Goal: Information Seeking & Learning: Learn about a topic

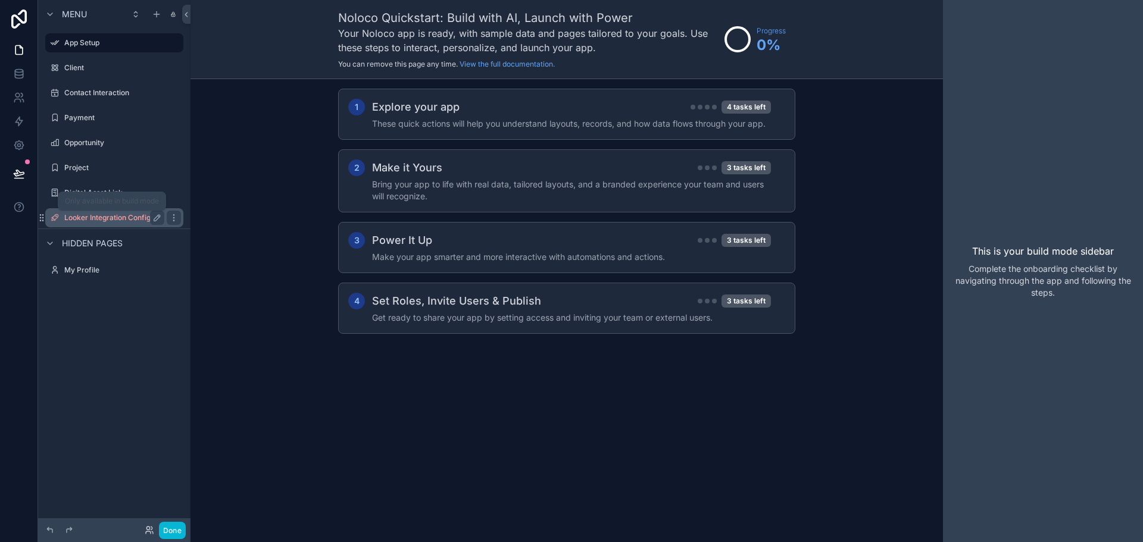
click at [136, 216] on label "Looker Integration Config" at bounding box center [111, 218] width 95 height 10
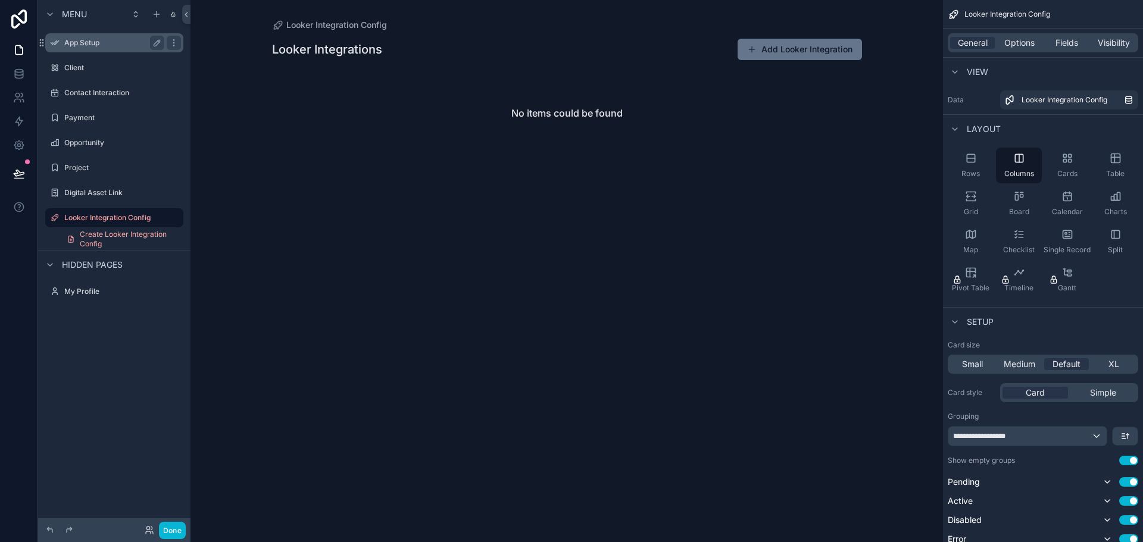
click at [89, 40] on label "App Setup" at bounding box center [111, 43] width 95 height 10
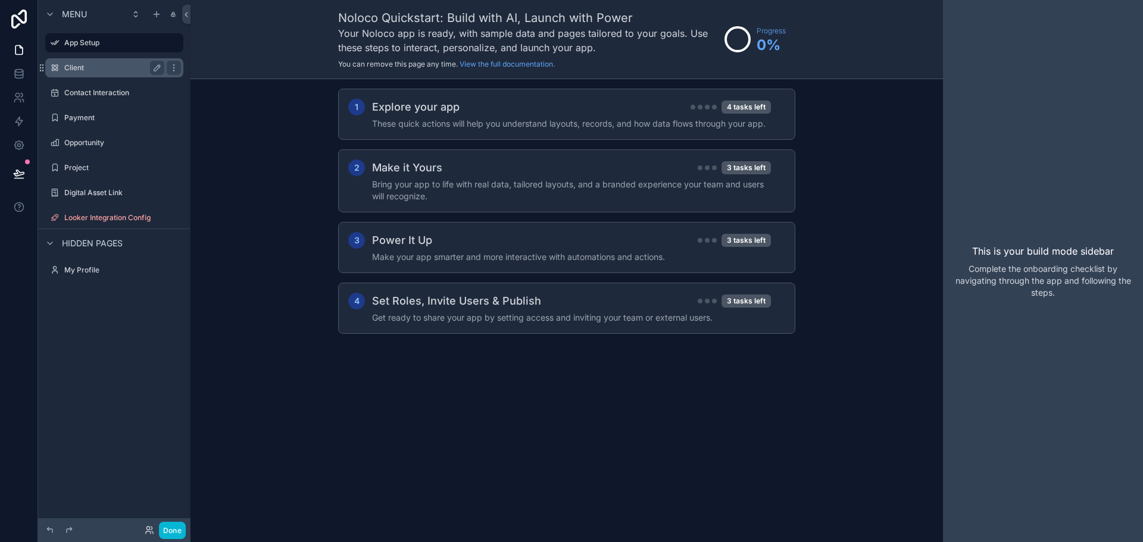
click at [78, 69] on label "Client" at bounding box center [111, 68] width 95 height 10
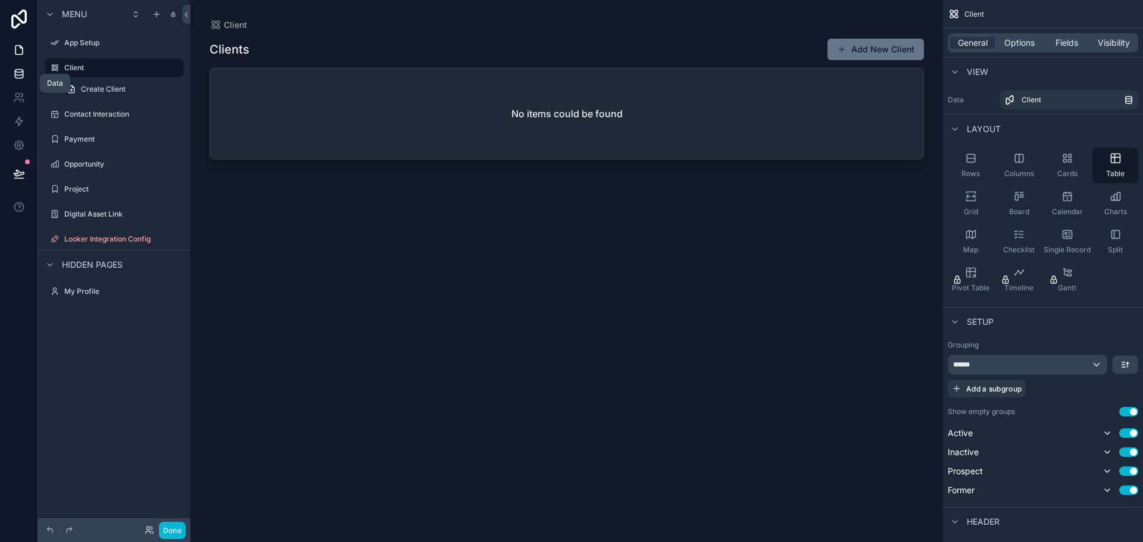
click at [17, 83] on link at bounding box center [18, 74] width 37 height 24
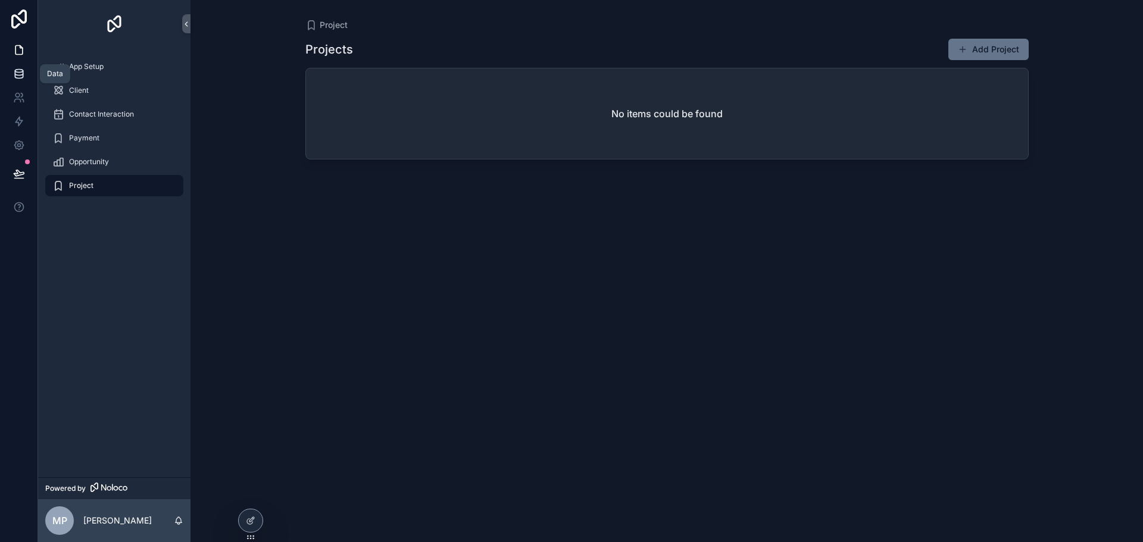
click at [27, 71] on link at bounding box center [18, 74] width 37 height 24
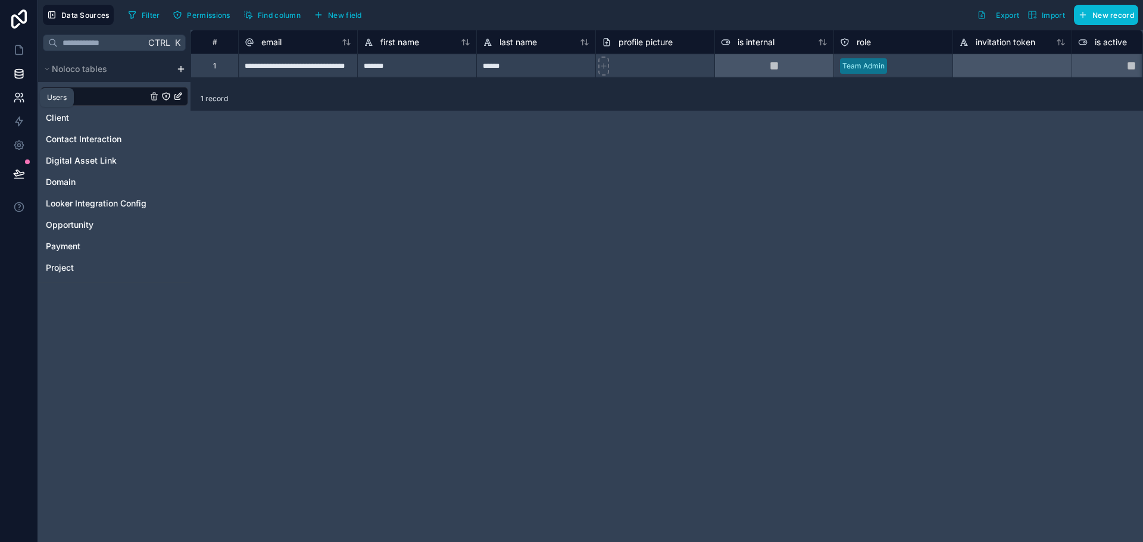
click at [24, 89] on link at bounding box center [18, 98] width 37 height 24
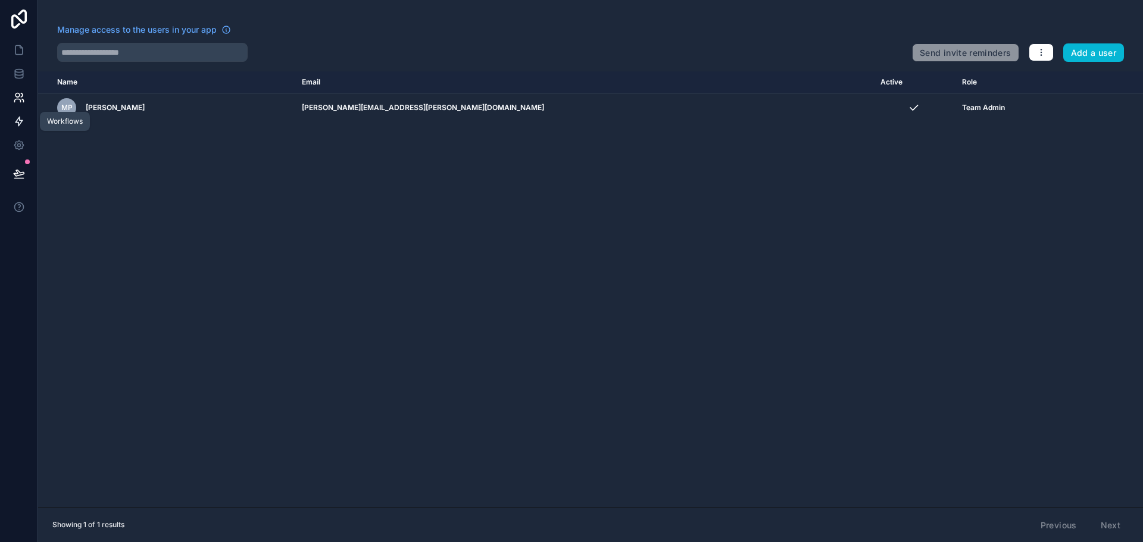
click at [18, 124] on icon at bounding box center [18, 121] width 7 height 9
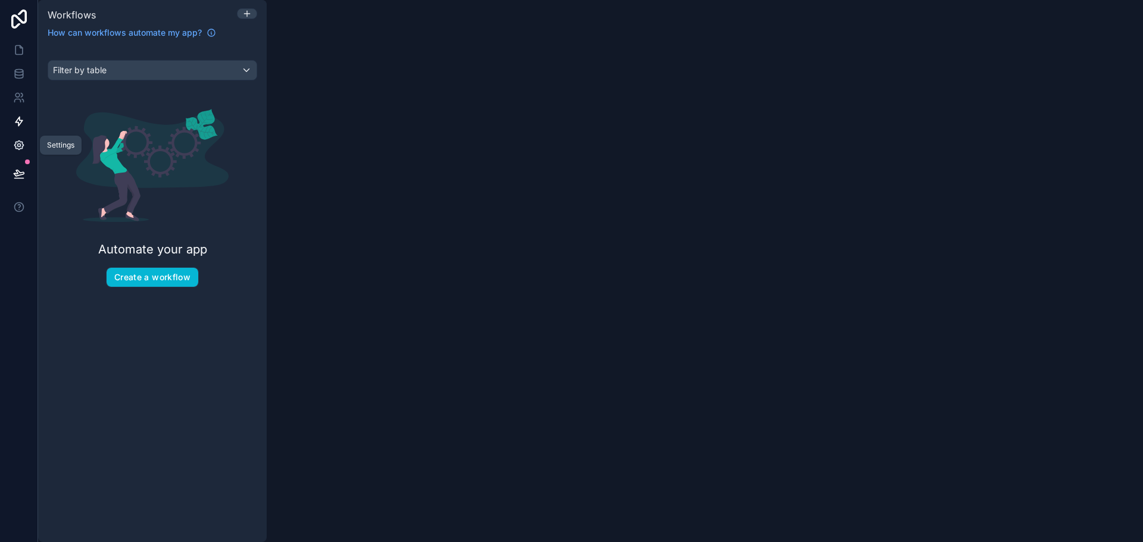
click at [18, 145] on icon at bounding box center [18, 145] width 3 height 3
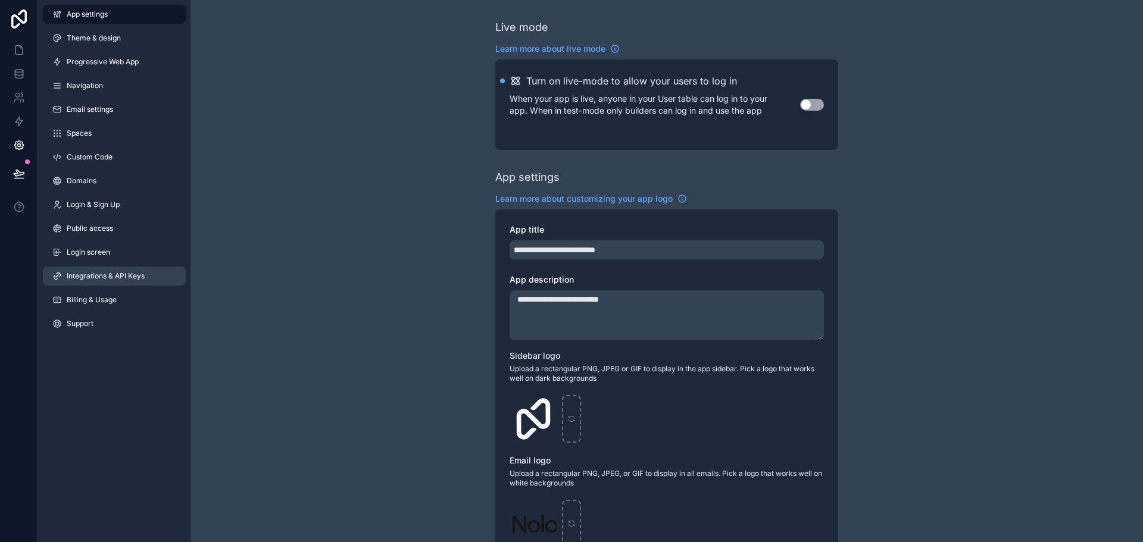
click at [129, 274] on span "Integrations & API Keys" at bounding box center [106, 276] width 78 height 10
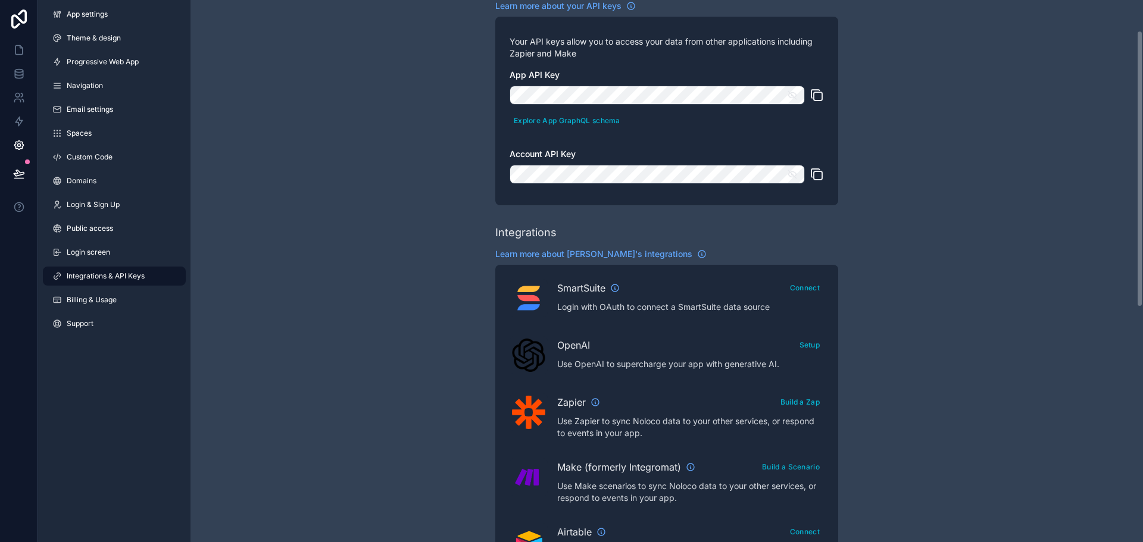
scroll to position [60, 0]
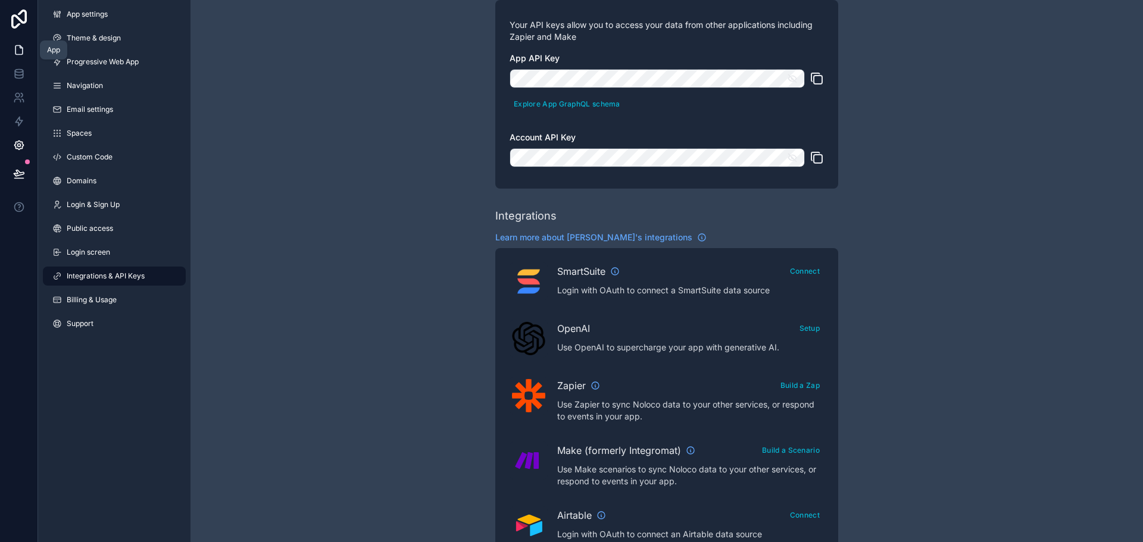
click at [21, 54] on icon at bounding box center [18, 50] width 7 height 9
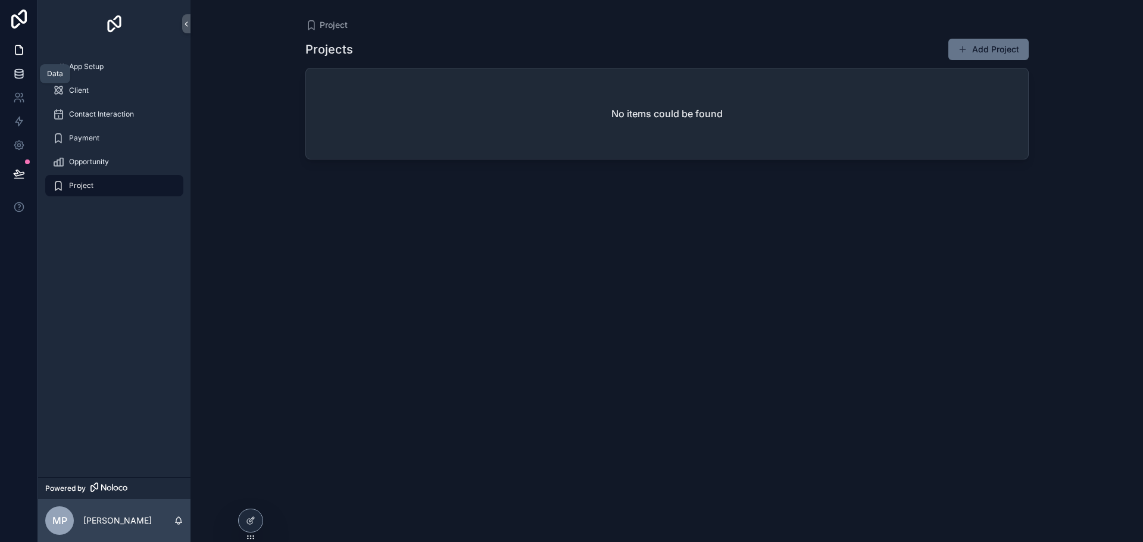
click at [18, 77] on icon at bounding box center [19, 74] width 12 height 12
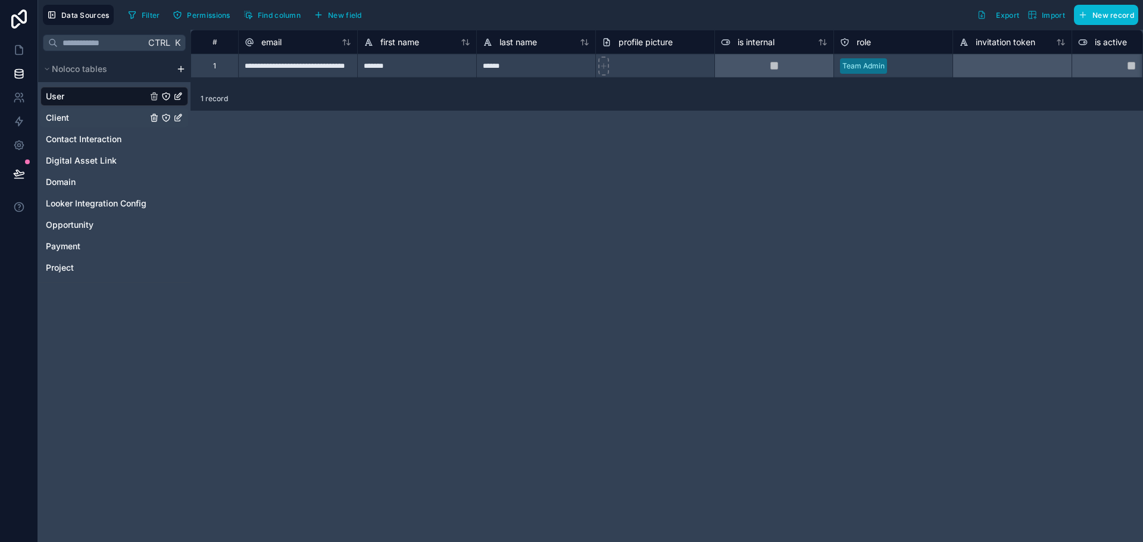
click at [88, 117] on link "Client" at bounding box center [96, 118] width 101 height 12
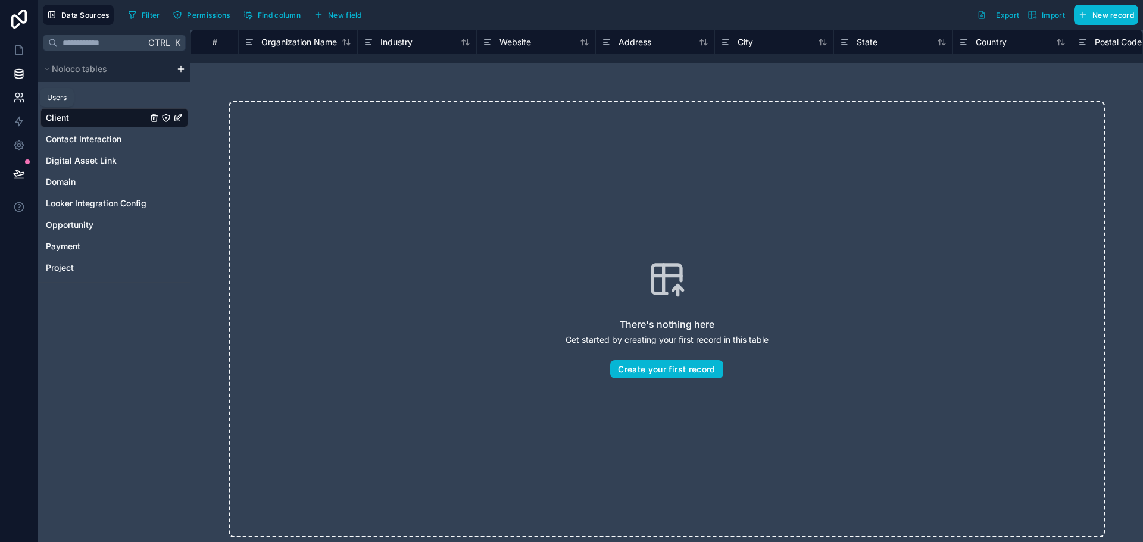
click at [17, 108] on link at bounding box center [18, 98] width 37 height 24
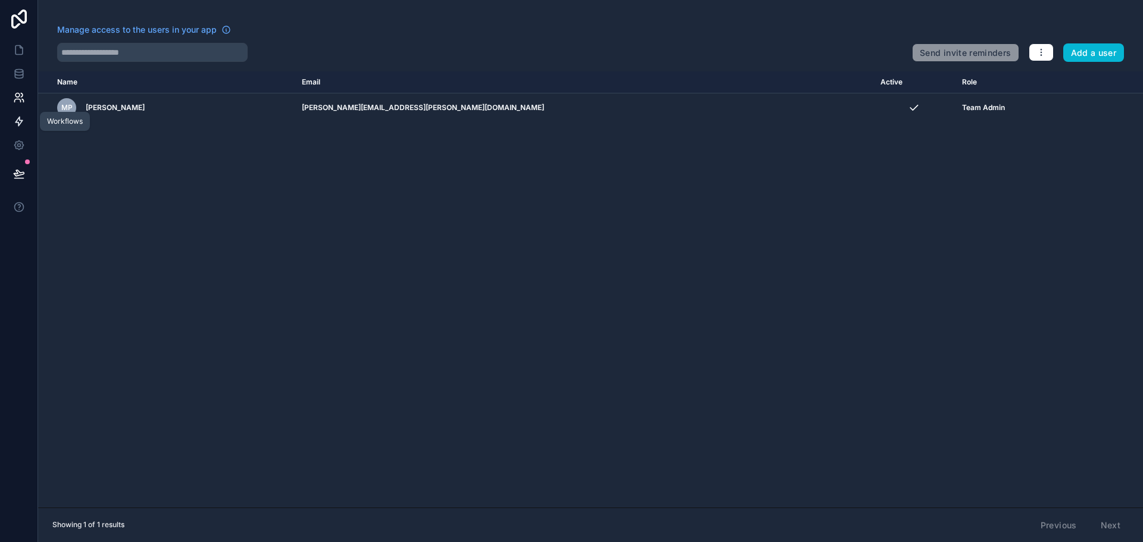
click at [17, 126] on icon at bounding box center [19, 121] width 12 height 12
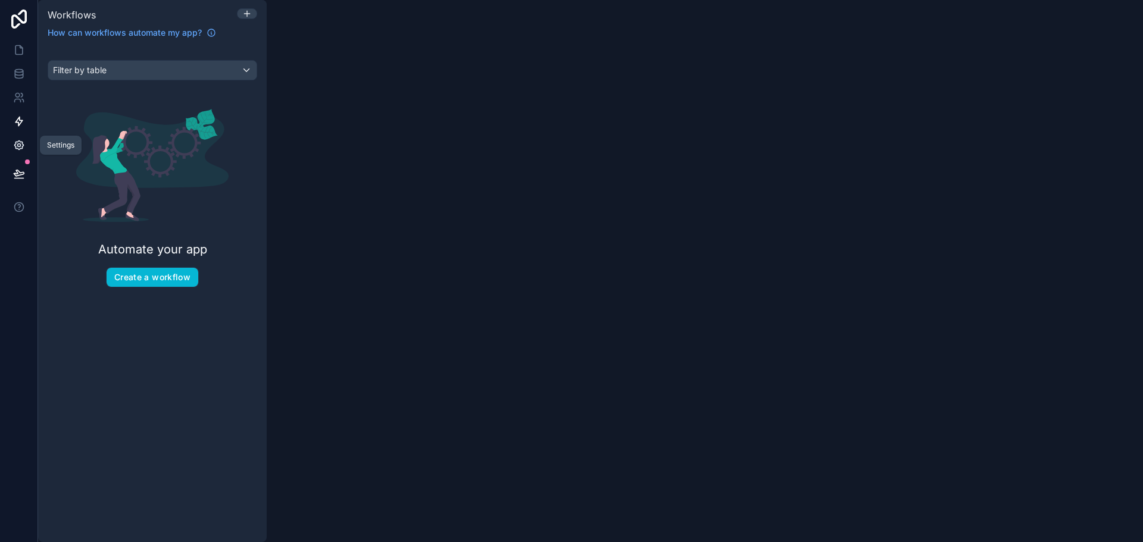
click at [21, 147] on icon at bounding box center [18, 145] width 9 height 9
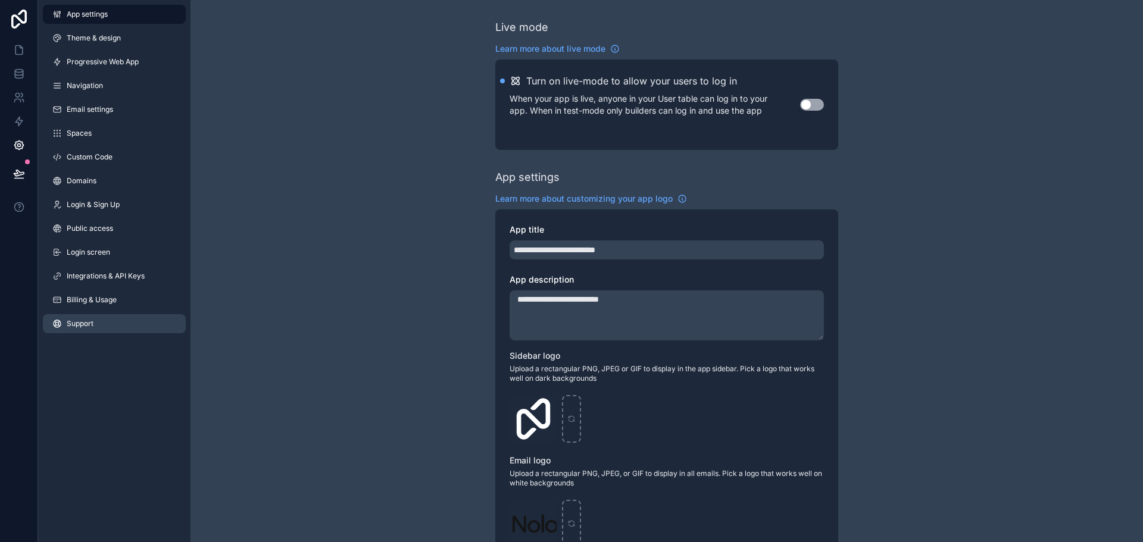
click at [87, 320] on span "Support" at bounding box center [80, 324] width 27 height 10
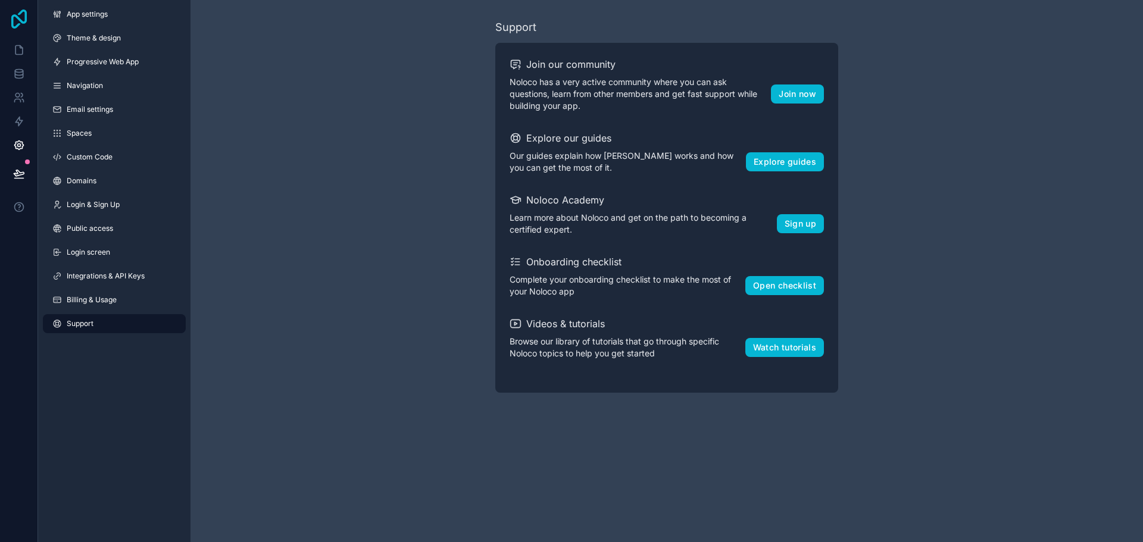
click at [11, 24] on icon at bounding box center [18, 19] width 15 height 19
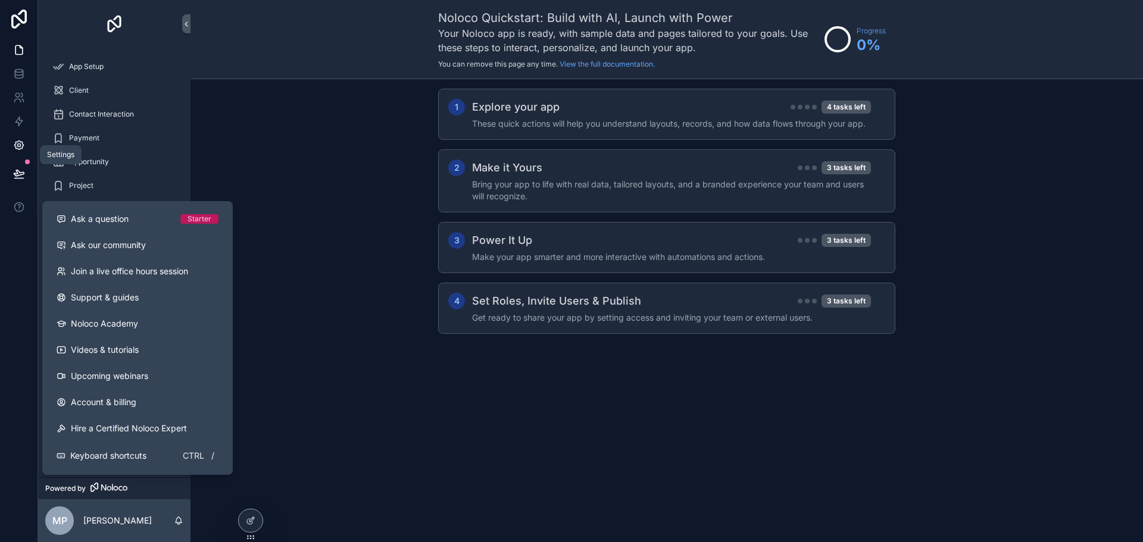
click at [15, 156] on link at bounding box center [18, 145] width 37 height 24
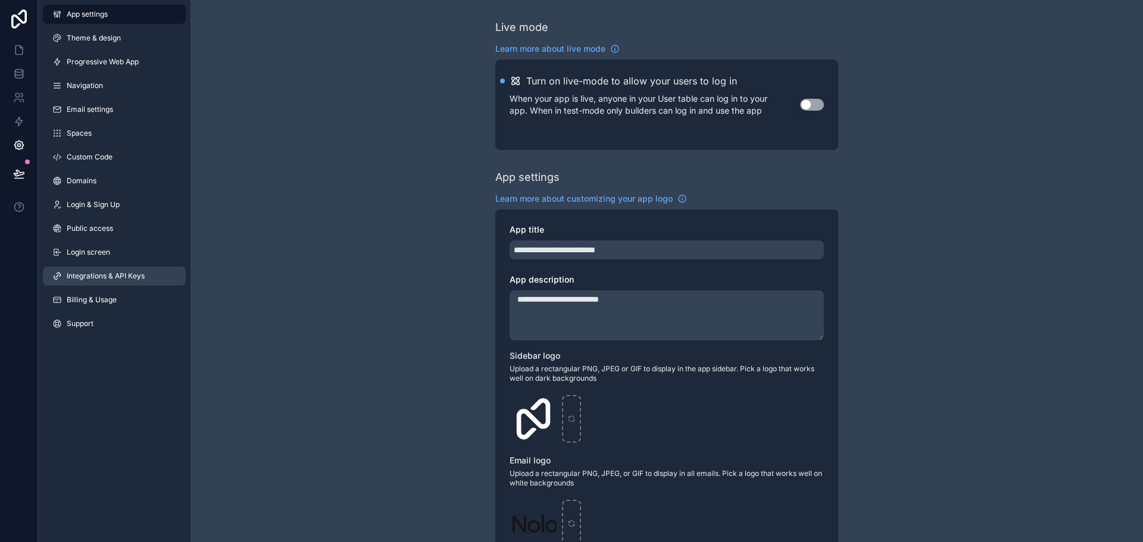
click at [99, 274] on span "Integrations & API Keys" at bounding box center [106, 276] width 78 height 10
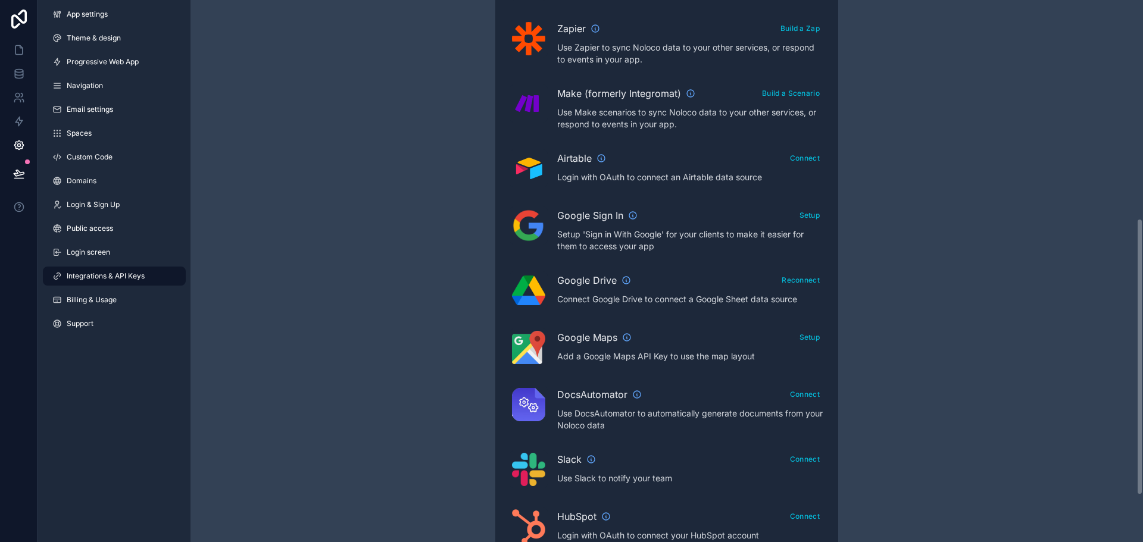
scroll to position [518, 0]
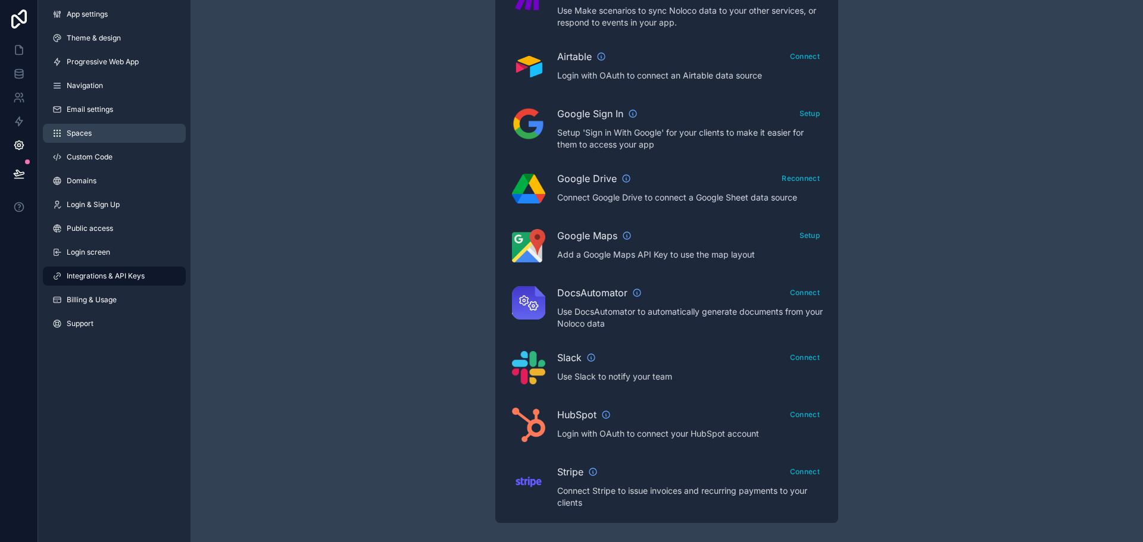
click at [99, 132] on link "Spaces" at bounding box center [114, 133] width 143 height 19
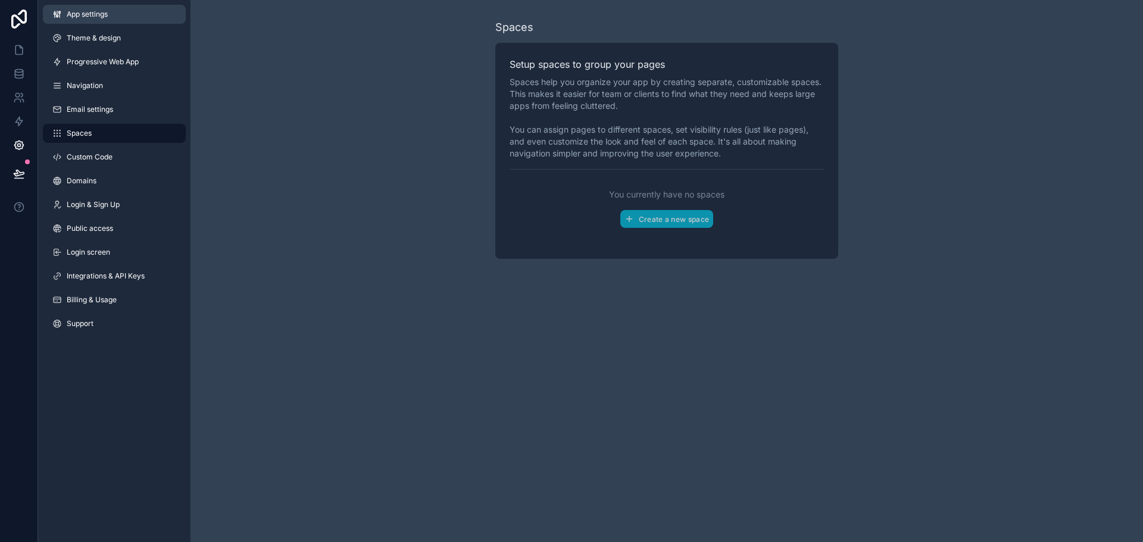
click at [105, 18] on span "App settings" at bounding box center [87, 15] width 41 height 10
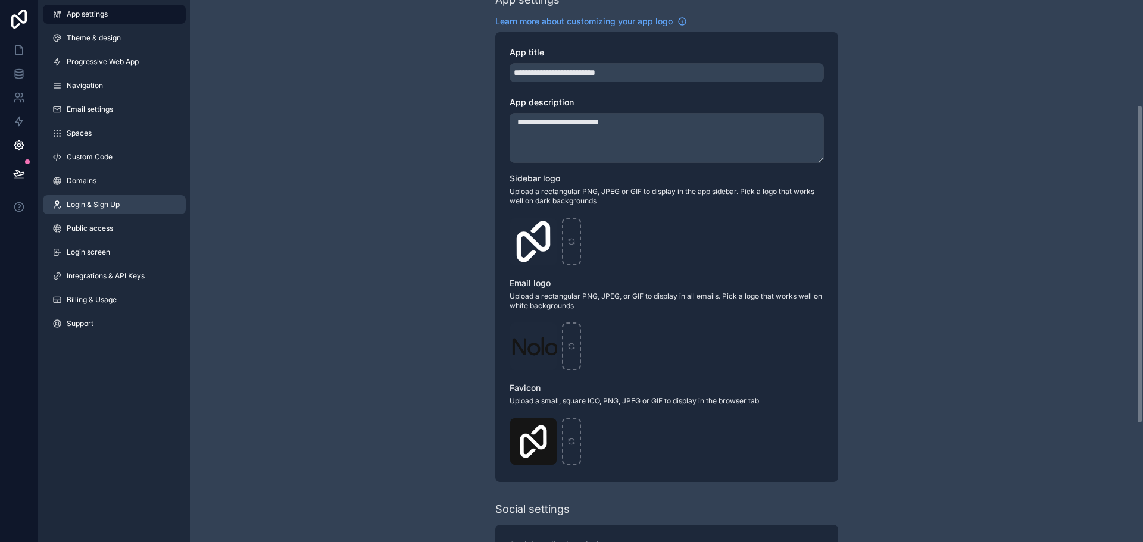
scroll to position [179, 0]
click at [11, 73] on link at bounding box center [18, 74] width 37 height 24
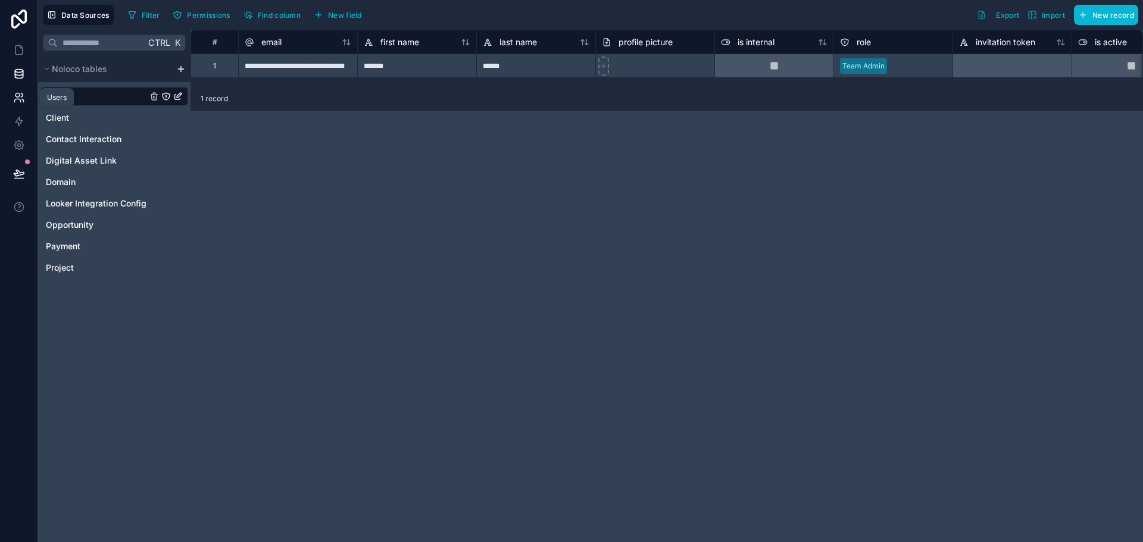
click at [13, 95] on icon at bounding box center [19, 98] width 12 height 12
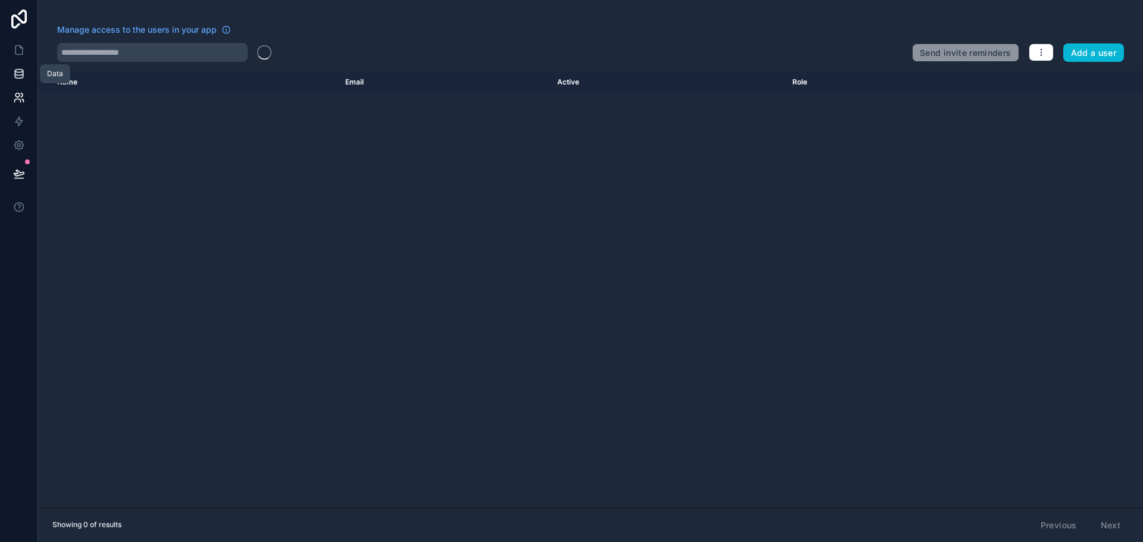
click at [14, 62] on link at bounding box center [18, 74] width 37 height 24
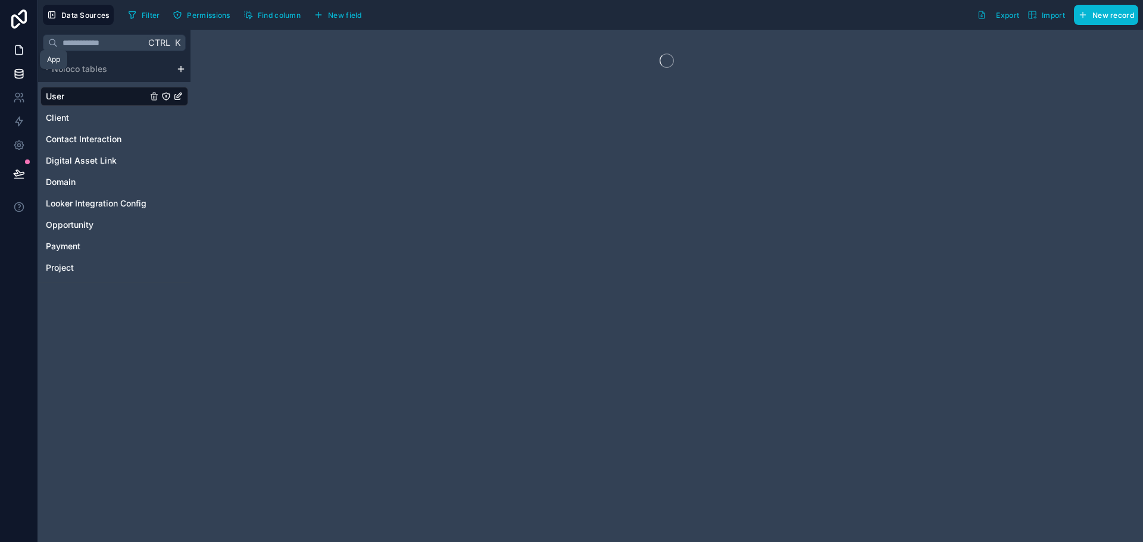
click at [19, 52] on icon at bounding box center [19, 50] width 12 height 12
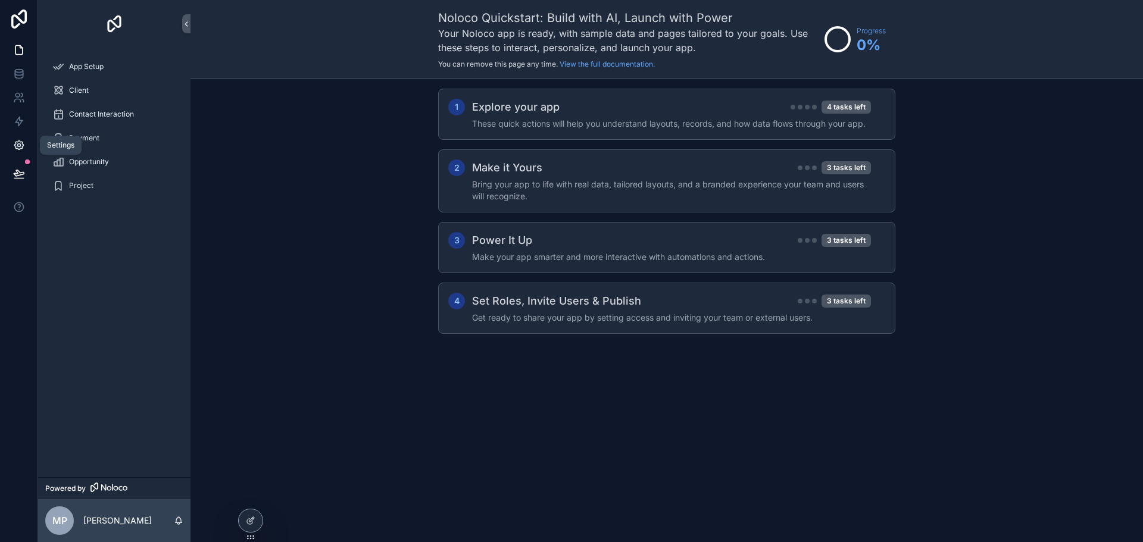
click at [19, 146] on icon at bounding box center [19, 145] width 12 height 12
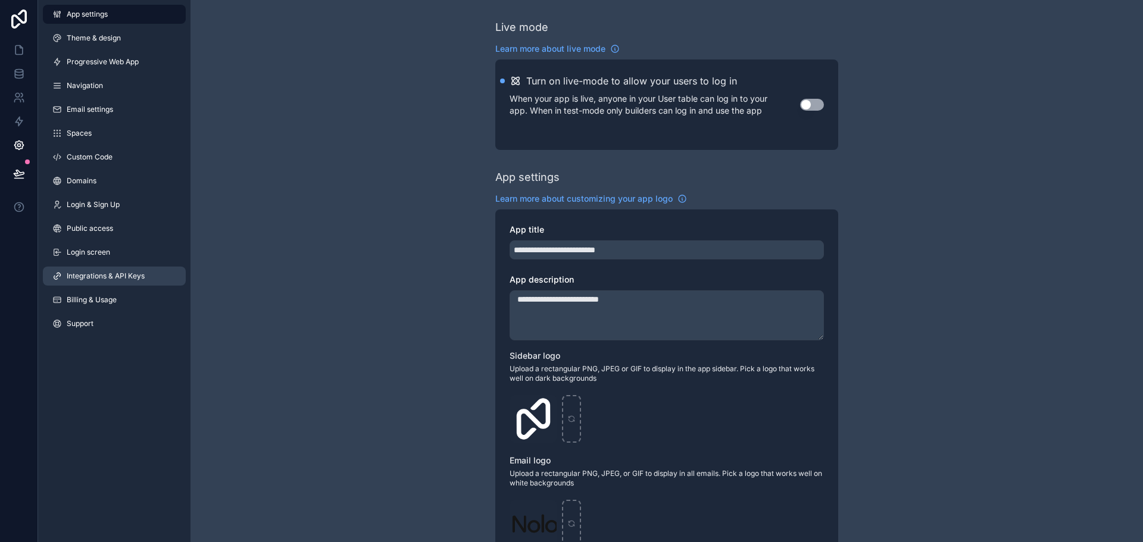
click at [112, 268] on link "Integrations & API Keys" at bounding box center [114, 276] width 143 height 19
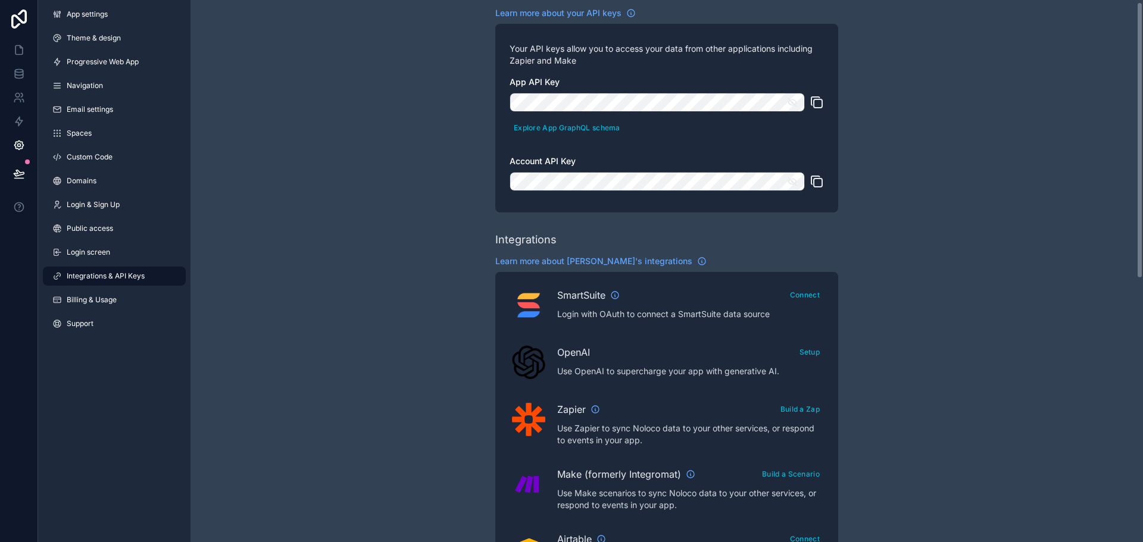
scroll to position [119, 0]
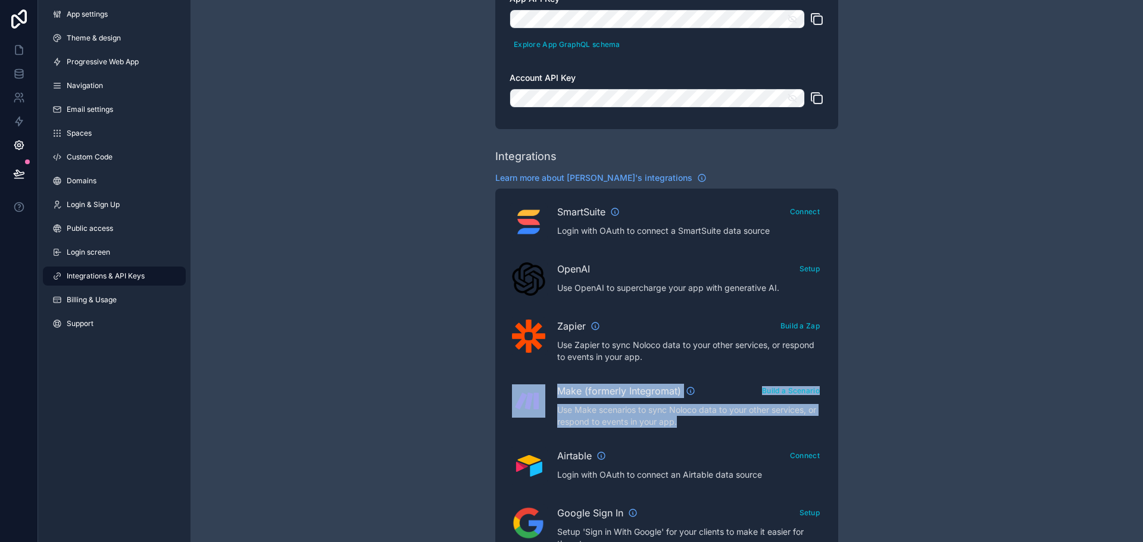
drag, startPoint x: 737, startPoint y: 431, endPoint x: 533, endPoint y: 385, distance: 209.3
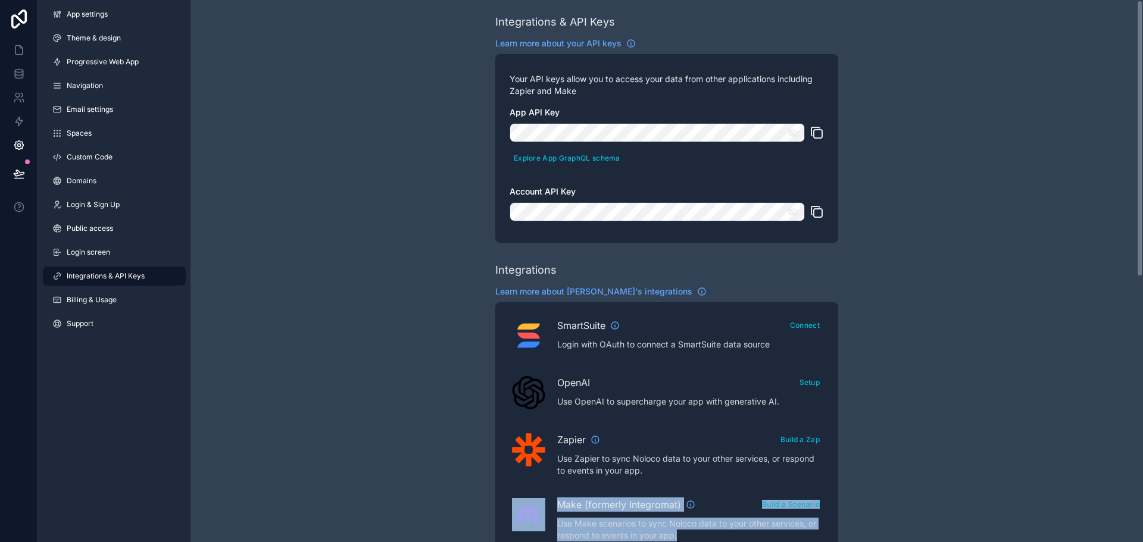
scroll to position [0, 0]
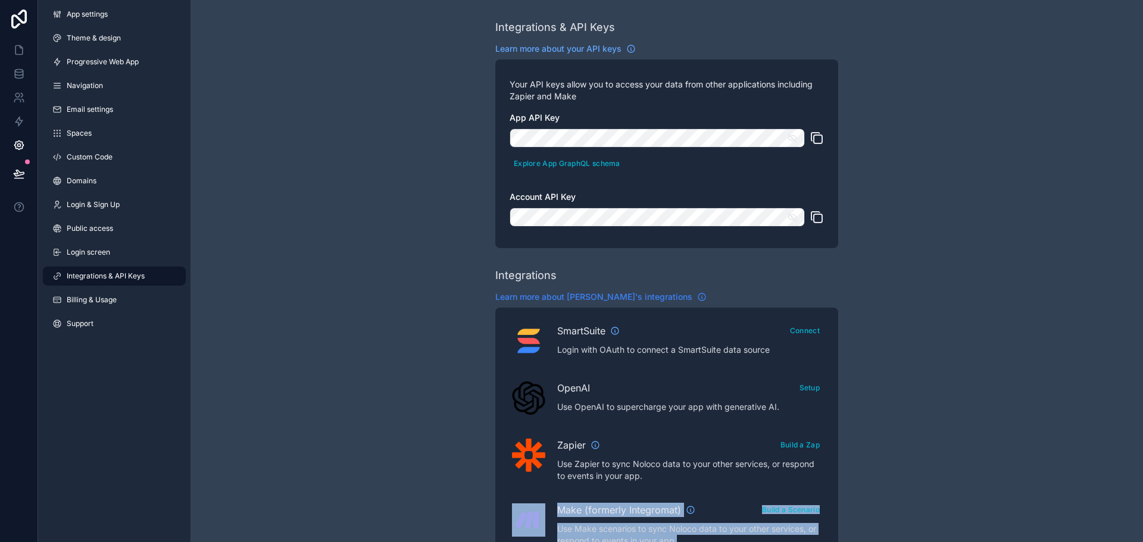
click at [556, 301] on span "Learn more about [PERSON_NAME]'s integrations" at bounding box center [593, 297] width 197 height 12
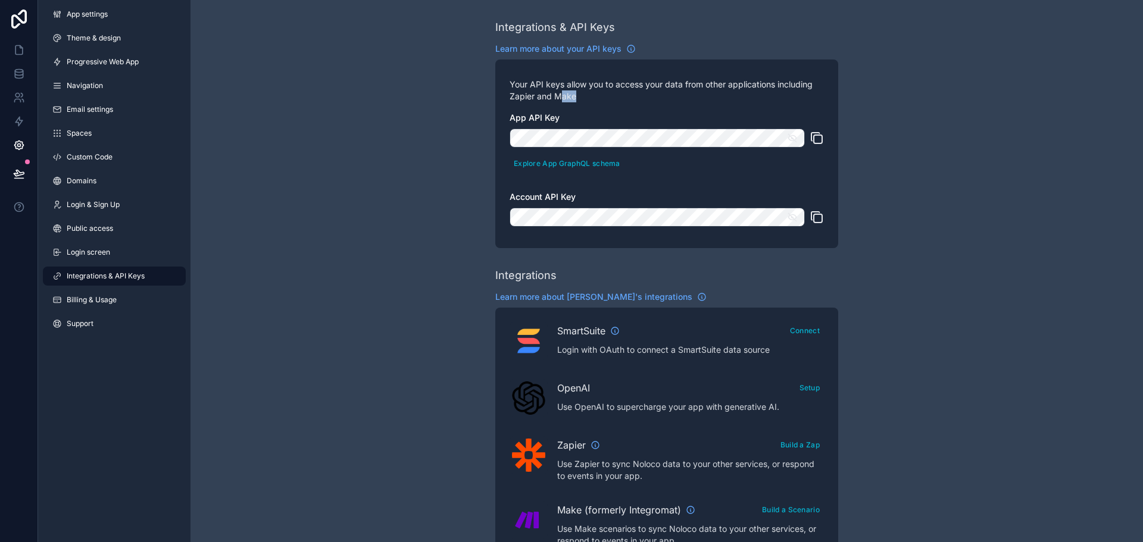
drag, startPoint x: 561, startPoint y: 99, endPoint x: 653, endPoint y: 99, distance: 92.2
click at [646, 99] on p "Your API keys allow you to access your data from other applications including Z…" at bounding box center [666, 91] width 314 height 24
click at [570, 164] on button "Explore App GraphQL schema" at bounding box center [566, 163] width 115 height 17
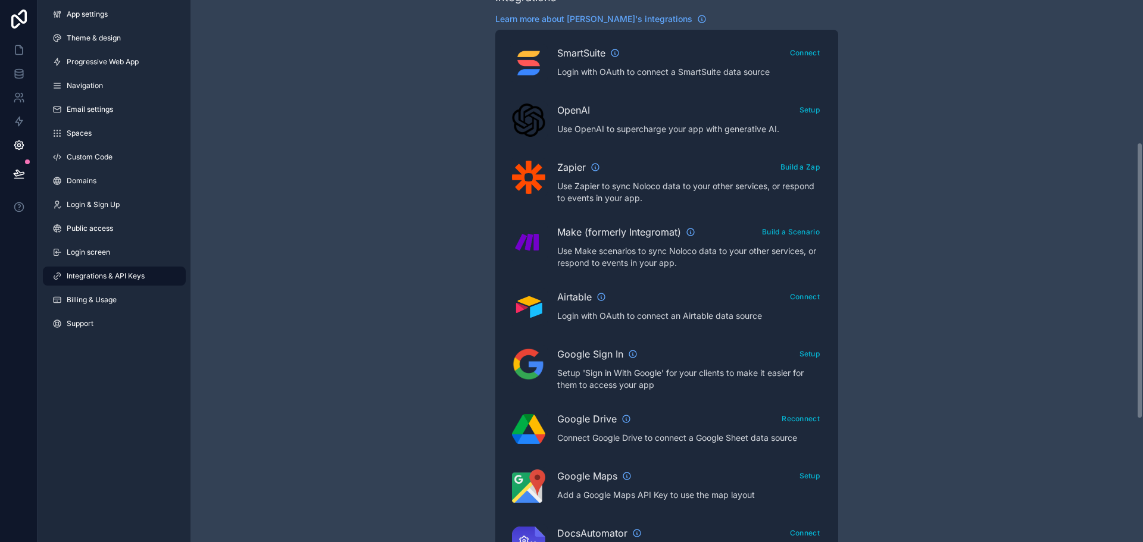
scroll to position [417, 0]
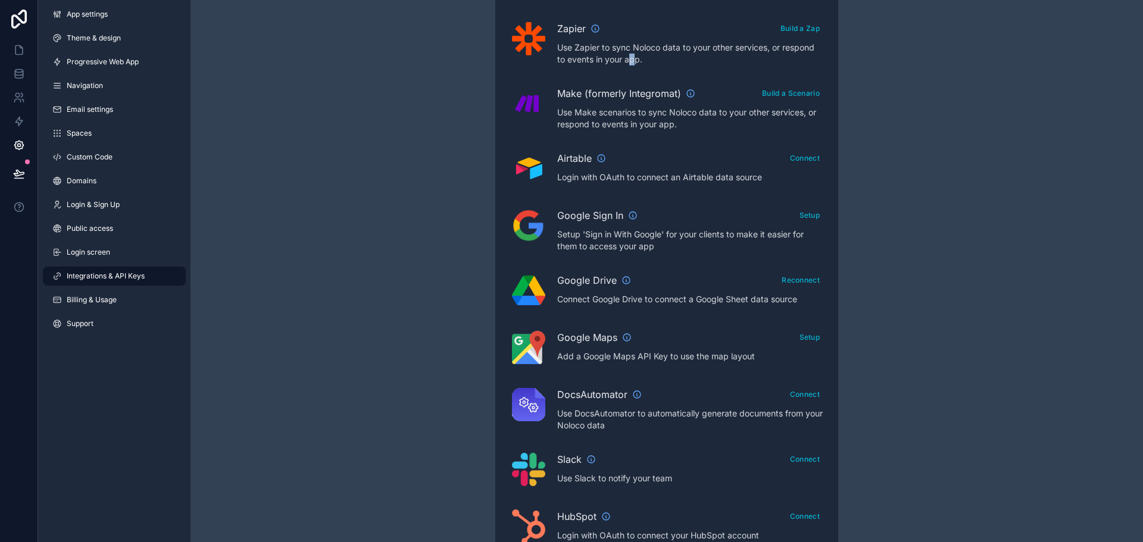
click at [630, 61] on p "Use Zapier to sync Noloco data to your other services, or respond to events in …" at bounding box center [690, 54] width 267 height 24
drag, startPoint x: 615, startPoint y: 104, endPoint x: 614, endPoint y: 122, distance: 17.9
click at [615, 105] on div "Make (formerly Integromat) Build a Scenario Use Make scenarios to sync Noloco d…" at bounding box center [690, 108] width 267 height 46
click at [588, 187] on div "Airtable Connect Login with OAuth to connect an Airtable data source" at bounding box center [666, 168] width 314 height 38
click at [583, 249] on p "Setup 'Sign in With Google' for your clients to make it easier for them to acce…" at bounding box center [690, 241] width 267 height 24
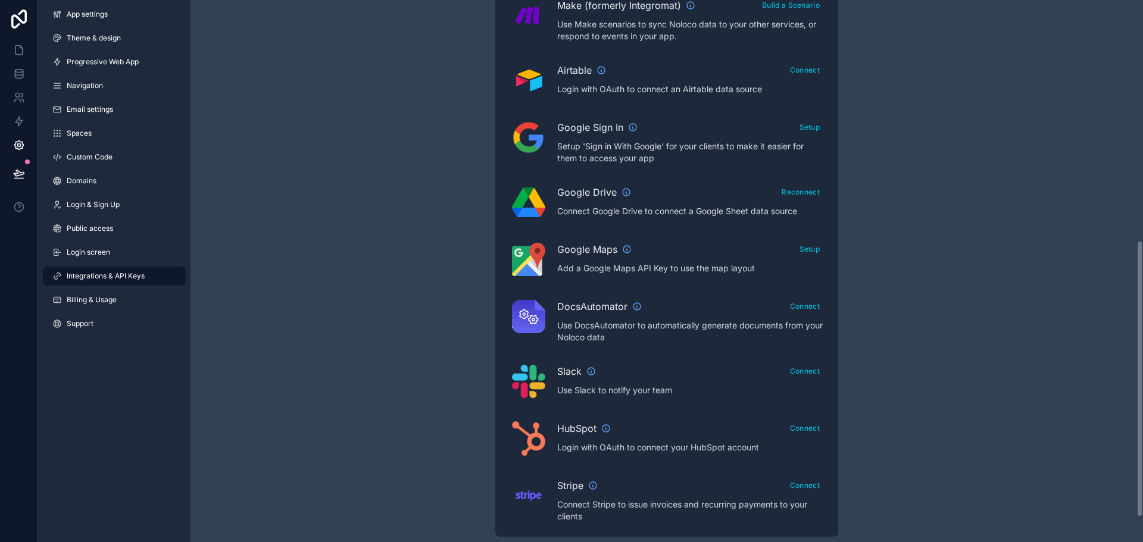
scroll to position [518, 0]
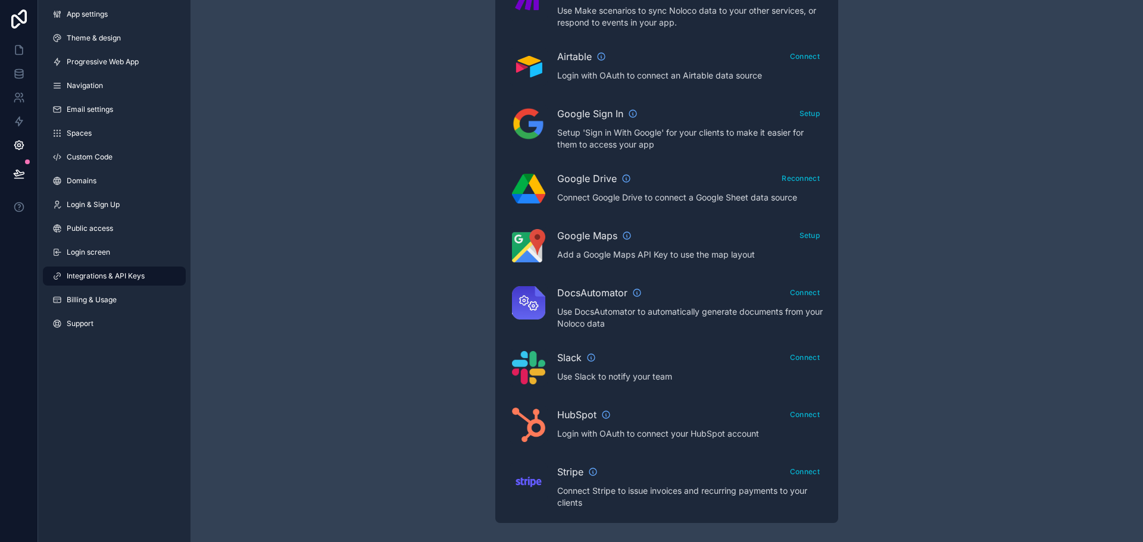
click at [613, 493] on p "Connect Stripe to issue invoices and recurring payments to your clients" at bounding box center [690, 497] width 267 height 24
drag, startPoint x: 588, startPoint y: 508, endPoint x: 592, endPoint y: 492, distance: 16.5
click at [588, 503] on p "Connect Stripe to issue invoices and recurring payments to your clients" at bounding box center [690, 497] width 267 height 24
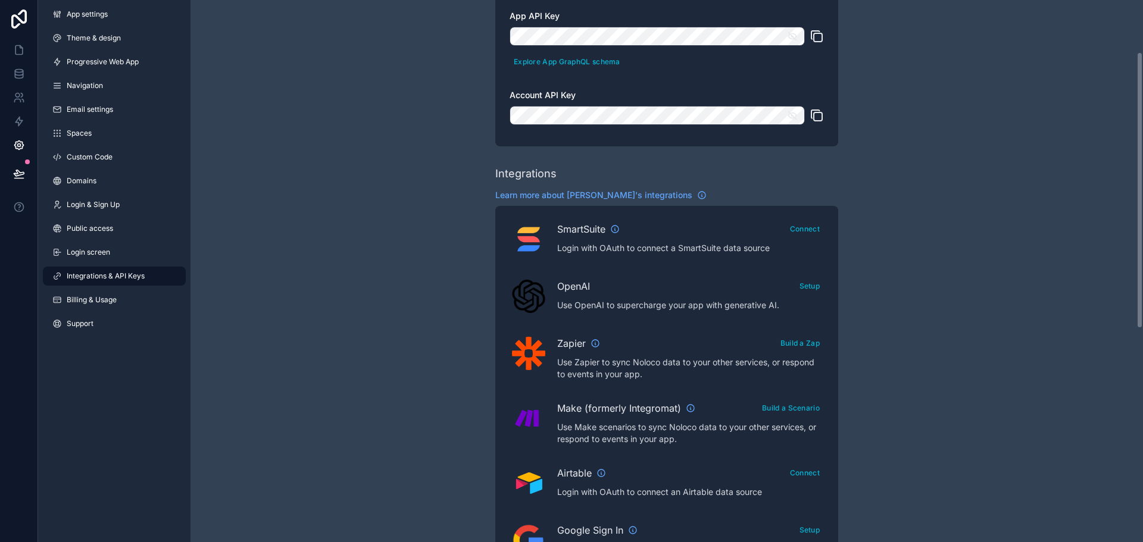
scroll to position [0, 0]
